Goal: Task Accomplishment & Management: Complete application form

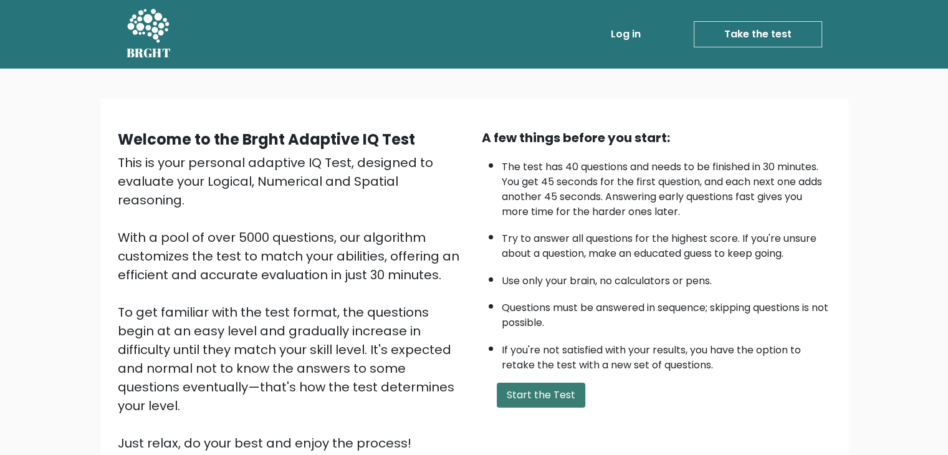
click at [537, 396] on button "Start the Test" at bounding box center [541, 395] width 88 height 25
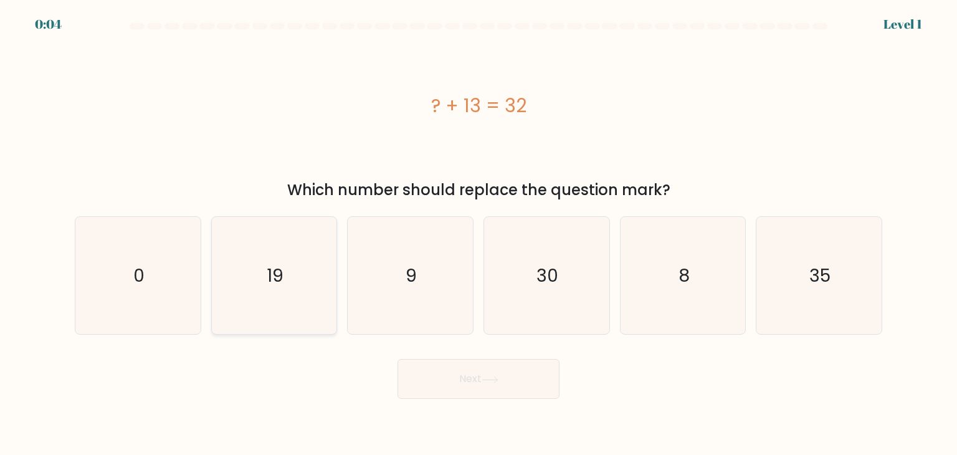
click at [271, 295] on icon "19" at bounding box center [274, 275] width 117 height 117
click at [479, 234] on input "b. 19" at bounding box center [479, 230] width 1 height 6
radio input "true"
click at [506, 369] on button "Next" at bounding box center [479, 379] width 162 height 40
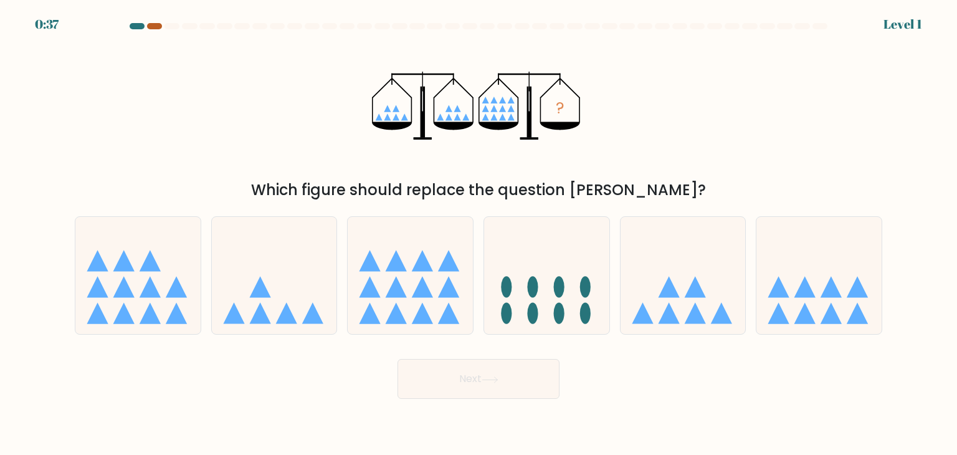
click at [152, 29] on div at bounding box center [154, 26] width 15 height 6
click at [153, 27] on div at bounding box center [154, 26] width 15 height 6
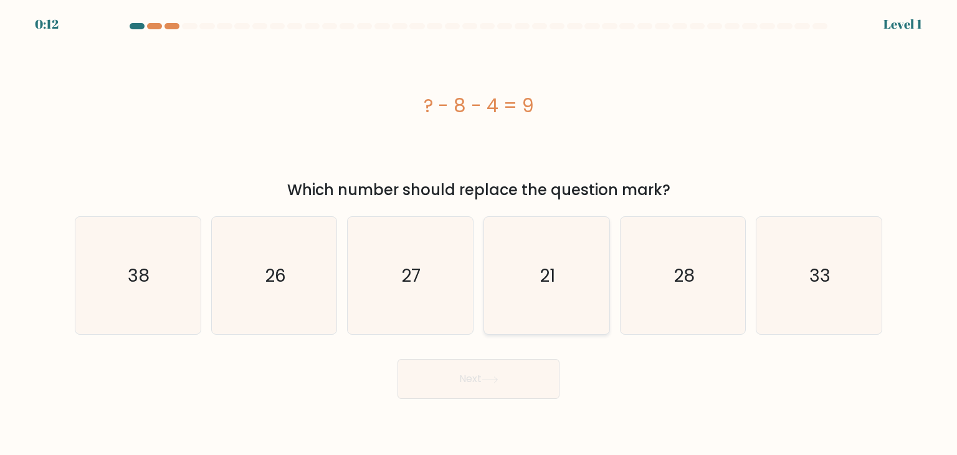
click at [571, 299] on icon "21" at bounding box center [546, 275] width 117 height 117
click at [479, 234] on input "d. 21" at bounding box center [479, 230] width 1 height 6
radio input "true"
click at [528, 383] on button "Next" at bounding box center [479, 379] width 162 height 40
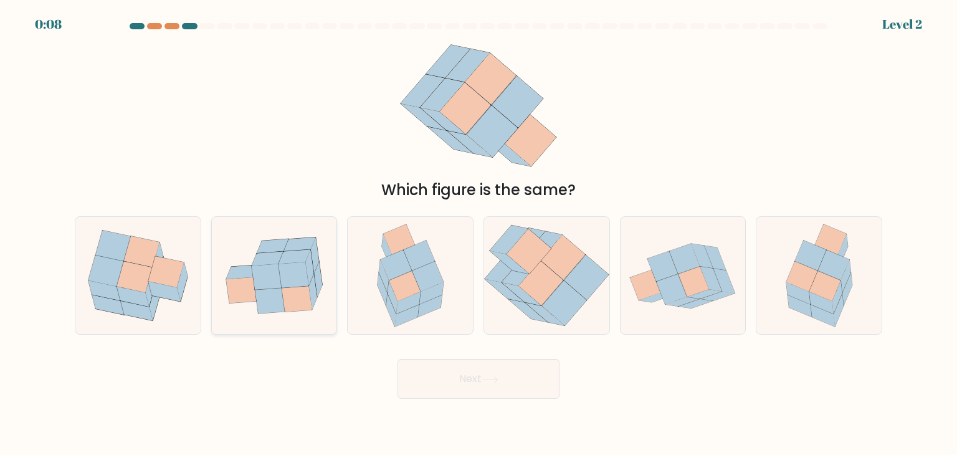
click at [288, 289] on icon at bounding box center [297, 299] width 30 height 26
click at [479, 234] on input "b." at bounding box center [479, 230] width 1 height 6
radio input "true"
click at [508, 377] on button "Next" at bounding box center [479, 379] width 162 height 40
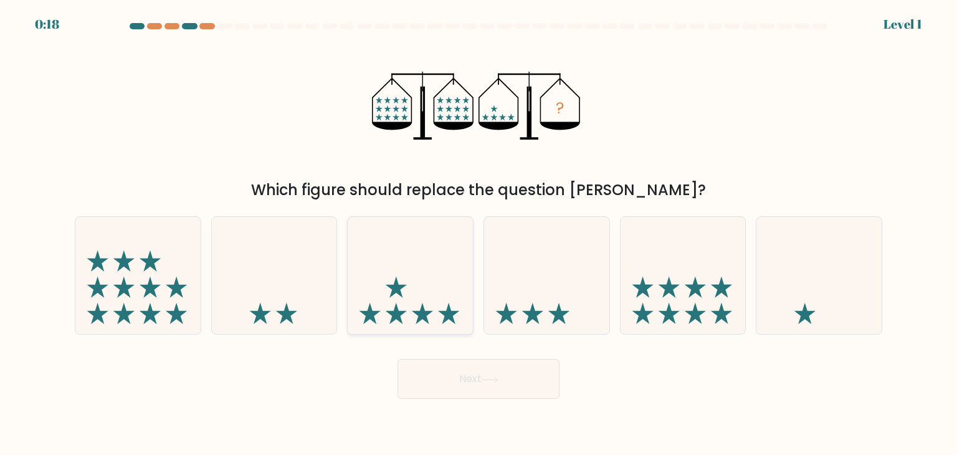
click at [406, 312] on icon at bounding box center [410, 275] width 125 height 103
click at [479, 234] on input "c." at bounding box center [479, 230] width 1 height 6
radio input "true"
click at [491, 371] on button "Next" at bounding box center [479, 379] width 162 height 40
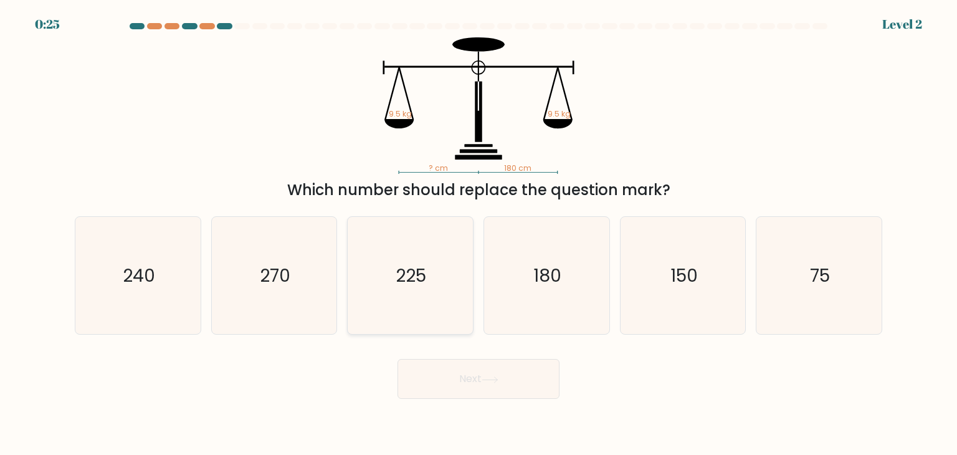
click at [427, 279] on icon "225" at bounding box center [409, 275] width 117 height 117
click at [479, 234] on input "c. 225" at bounding box center [479, 230] width 1 height 6
radio input "true"
click at [473, 376] on button "Next" at bounding box center [479, 379] width 162 height 40
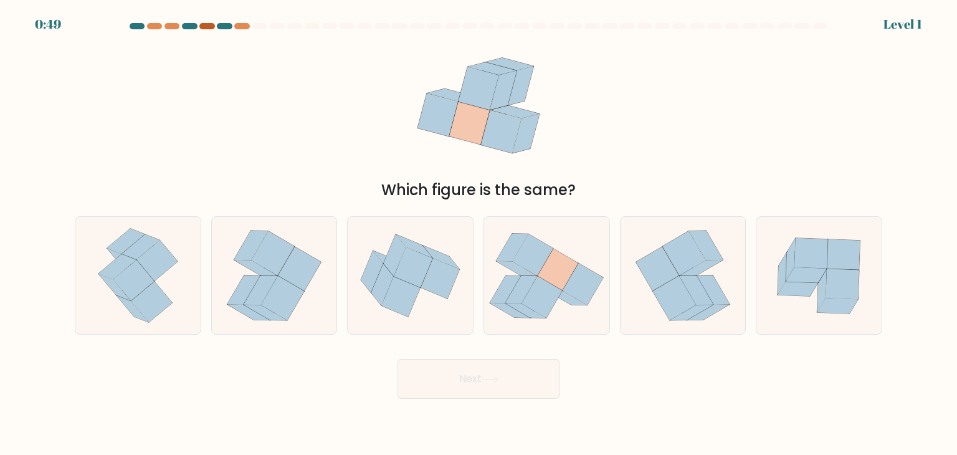
click at [209, 27] on div at bounding box center [206, 26] width 15 height 6
click at [227, 27] on div at bounding box center [224, 26] width 15 height 6
click at [247, 27] on div at bounding box center [241, 26] width 15 height 6
click at [568, 265] on icon at bounding box center [558, 270] width 40 height 42
click at [479, 234] on input "d." at bounding box center [479, 230] width 1 height 6
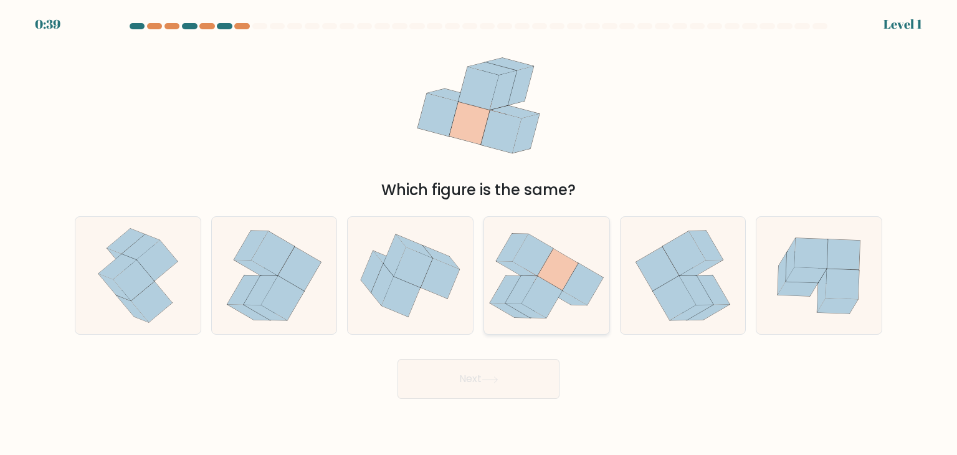
radio input "true"
click at [518, 389] on button "Next" at bounding box center [479, 379] width 162 height 40
click at [511, 379] on button "Next" at bounding box center [479, 379] width 162 height 40
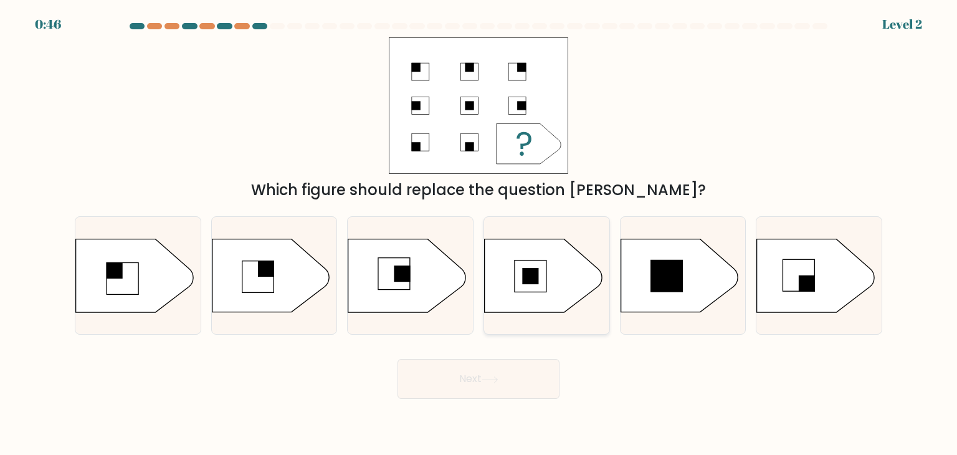
click at [518, 275] on rect at bounding box center [531, 276] width 32 height 32
click at [479, 234] on input "d." at bounding box center [479, 230] width 1 height 6
radio input "true"
click at [520, 364] on button "Next" at bounding box center [479, 379] width 162 height 40
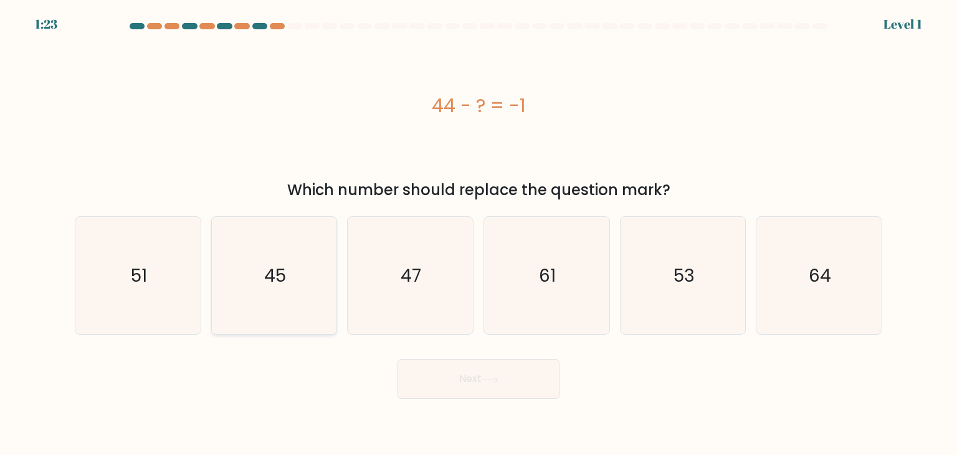
click at [290, 325] on icon "45" at bounding box center [274, 275] width 117 height 117
click at [479, 234] on input "b. 45" at bounding box center [479, 230] width 1 height 6
radio input "true"
click at [488, 374] on button "Next" at bounding box center [479, 379] width 162 height 40
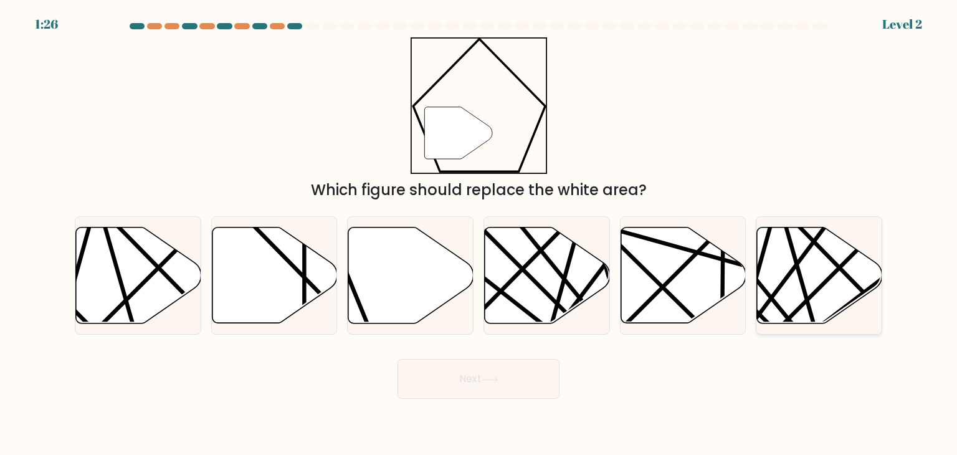
click at [837, 272] on line at bounding box center [777, 329] width 245 height 245
click at [479, 234] on input "f." at bounding box center [479, 230] width 1 height 6
radio input "true"
click at [515, 383] on button "Next" at bounding box center [479, 379] width 162 height 40
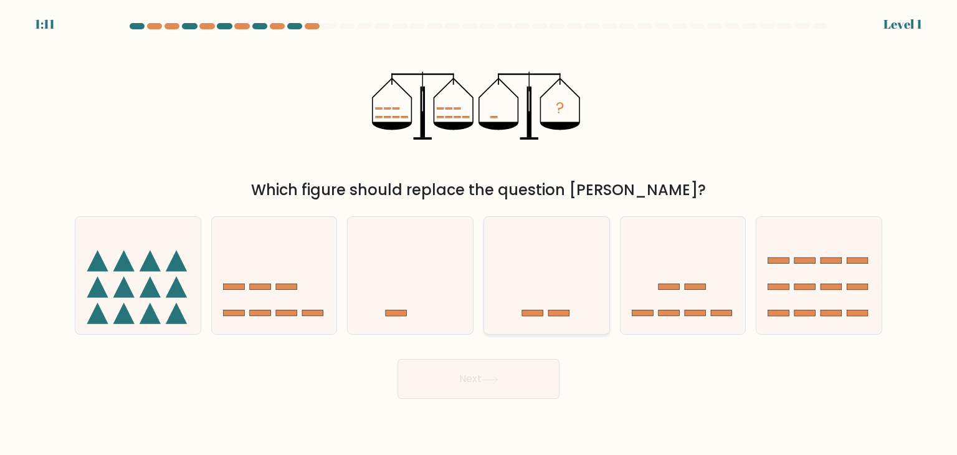
click at [531, 277] on icon at bounding box center [546, 275] width 125 height 103
click at [479, 234] on input "d." at bounding box center [479, 230] width 1 height 6
radio input "true"
click at [518, 379] on button "Next" at bounding box center [479, 379] width 162 height 40
